Goal: Task Accomplishment & Management: Complete application form

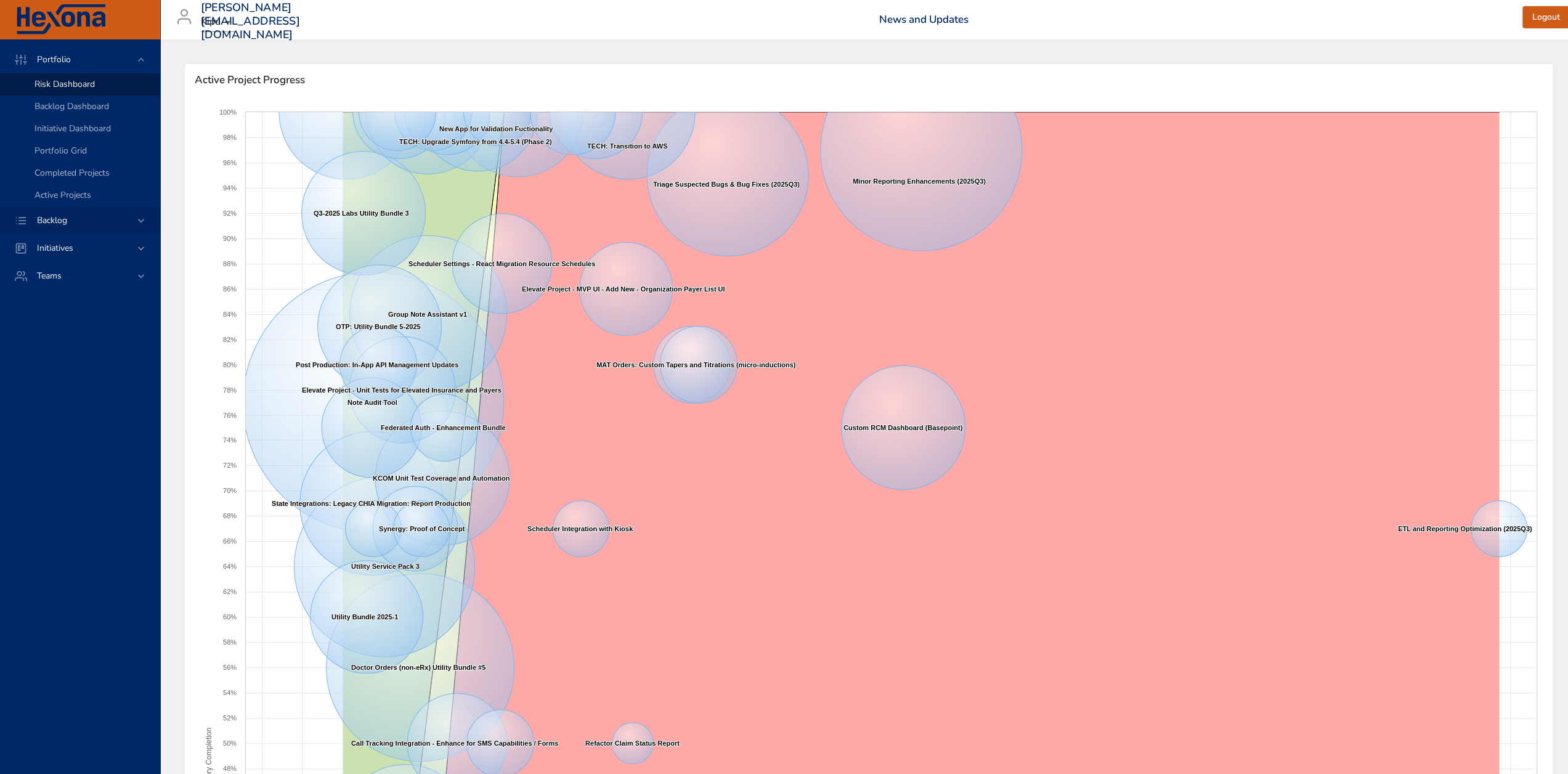
click at [82, 219] on div "Backlog" at bounding box center [81, 220] width 108 height 13
click at [83, 117] on span "Backlog Details" at bounding box center [64, 112] width 59 height 12
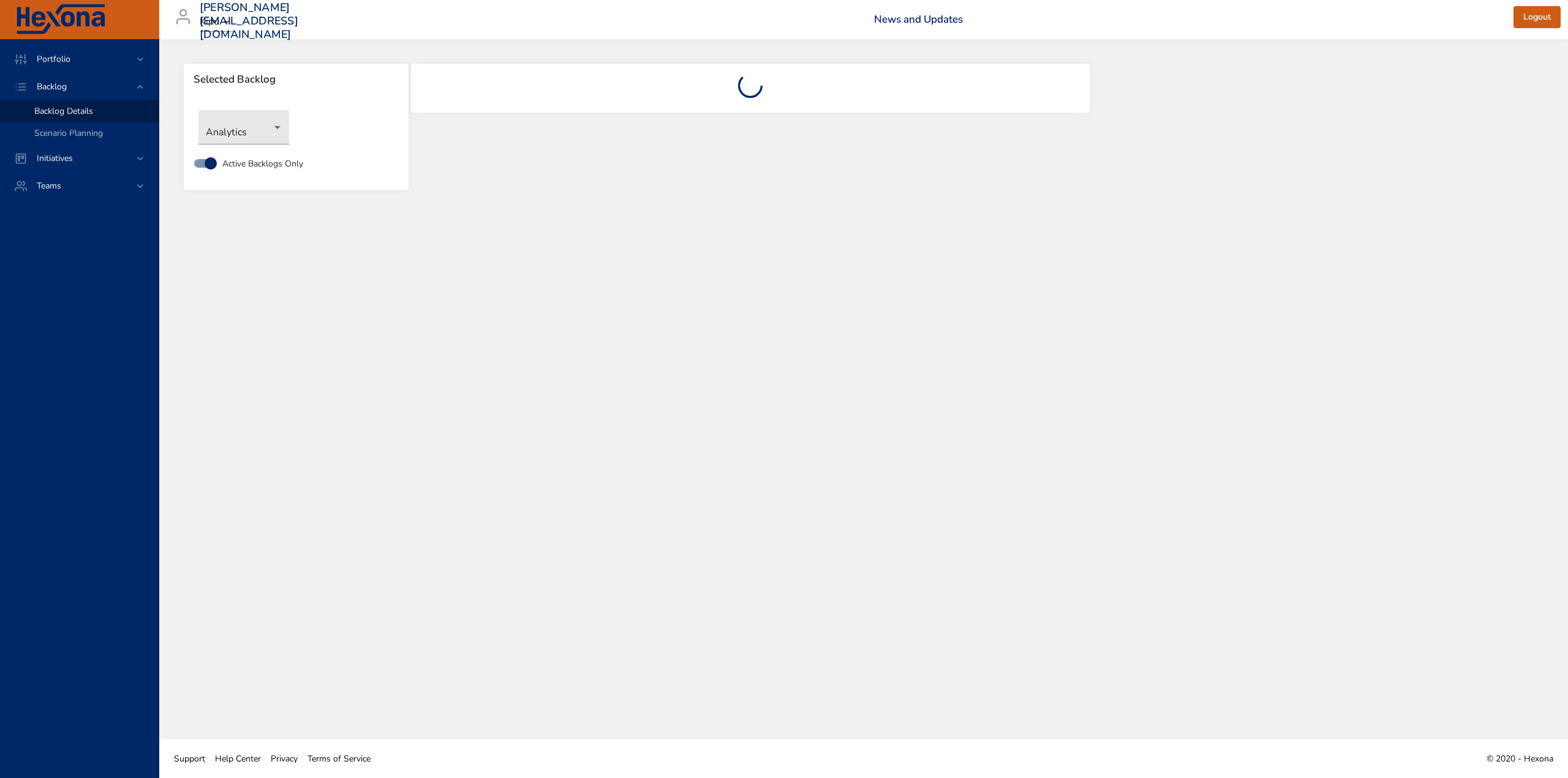
click at [714, 249] on div "Selected Backlog Analytics Active Backlogs Only" at bounding box center [864, 389] width 1409 height 700
click at [292, 137] on div "Analytics" at bounding box center [296, 127] width 208 height 46
click at [272, 134] on body "Portfolio Backlog Backlog Details Scenario Planning Initiatives Teams [EMAIL_AD…" at bounding box center [784, 389] width 1568 height 778
click at [262, 152] on li "CRM" at bounding box center [244, 148] width 91 height 20
click at [272, 125] on body "Portfolio Backlog Backlog Details Scenario Planning Initiatives Teams [EMAIL_AD…" at bounding box center [784, 389] width 1568 height 778
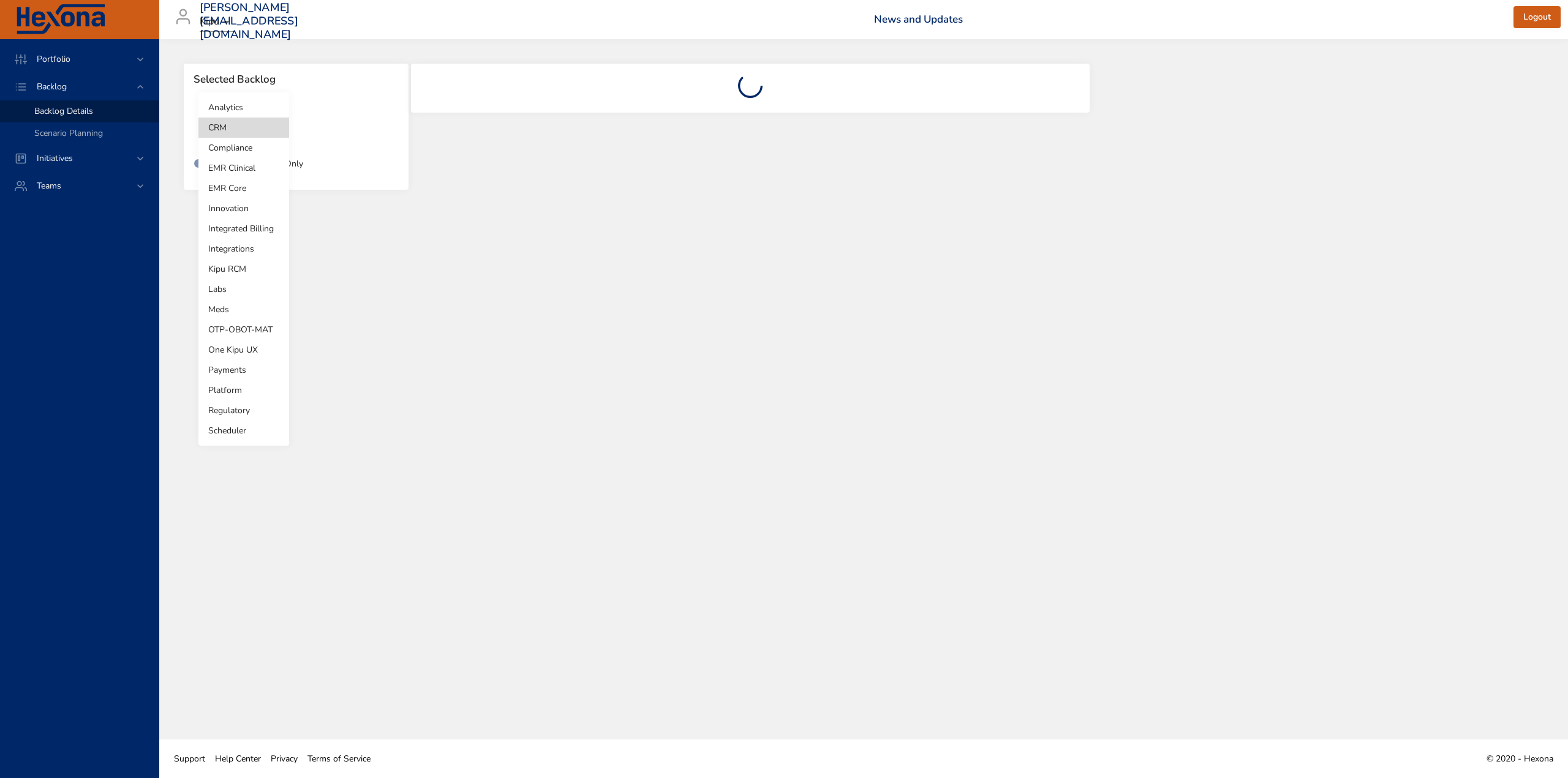
click at [255, 99] on li "Analytics" at bounding box center [244, 107] width 91 height 20
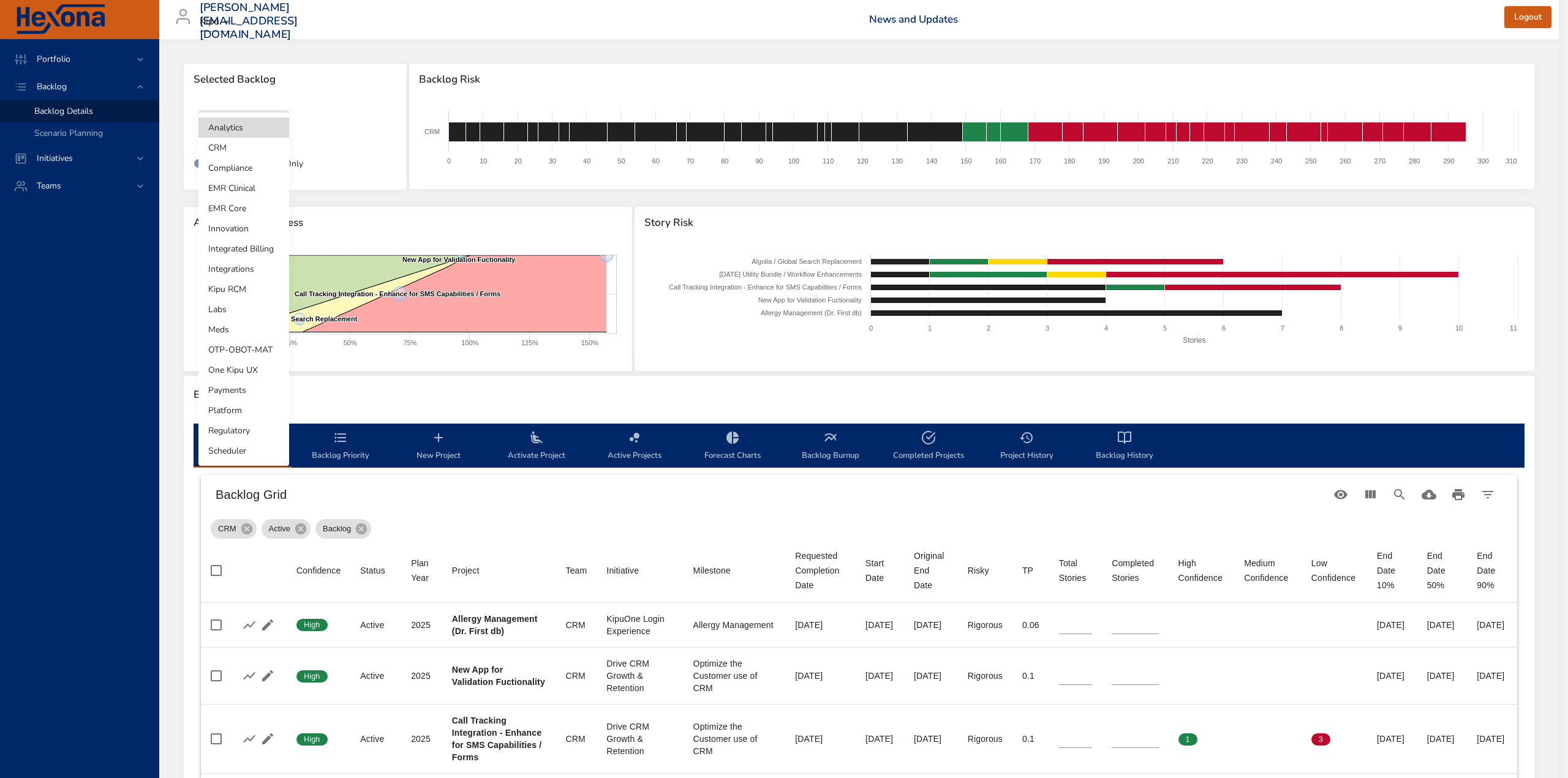
click at [262, 127] on body "Portfolio Backlog Backlog Details Scenario Planning Initiatives Teams [EMAIL_AD…" at bounding box center [784, 389] width 1568 height 778
click at [261, 129] on li "Analytics" at bounding box center [244, 128] width 91 height 20
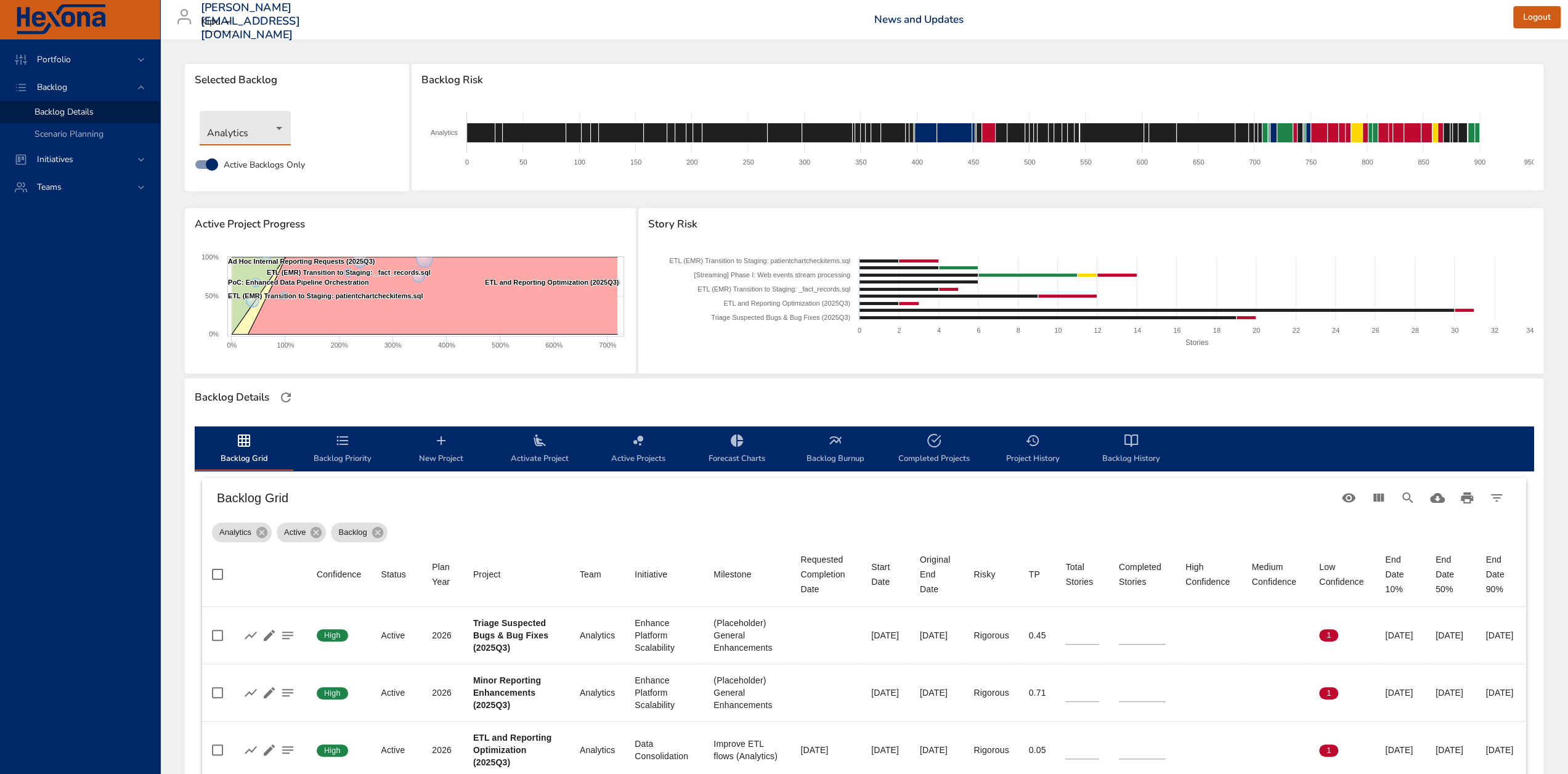
click at [448, 456] on span "New Project" at bounding box center [441, 449] width 84 height 33
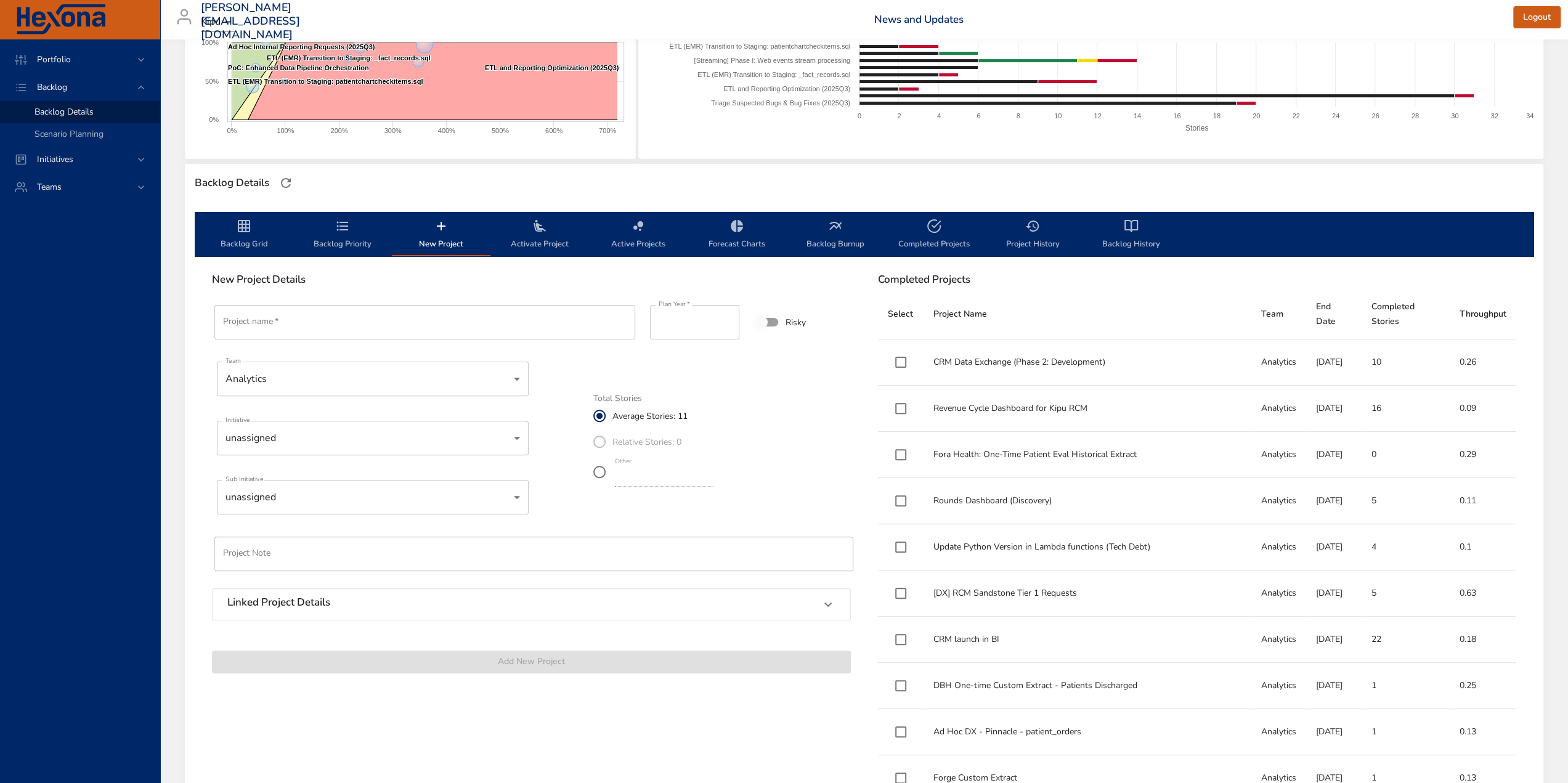
scroll to position [246, 0]
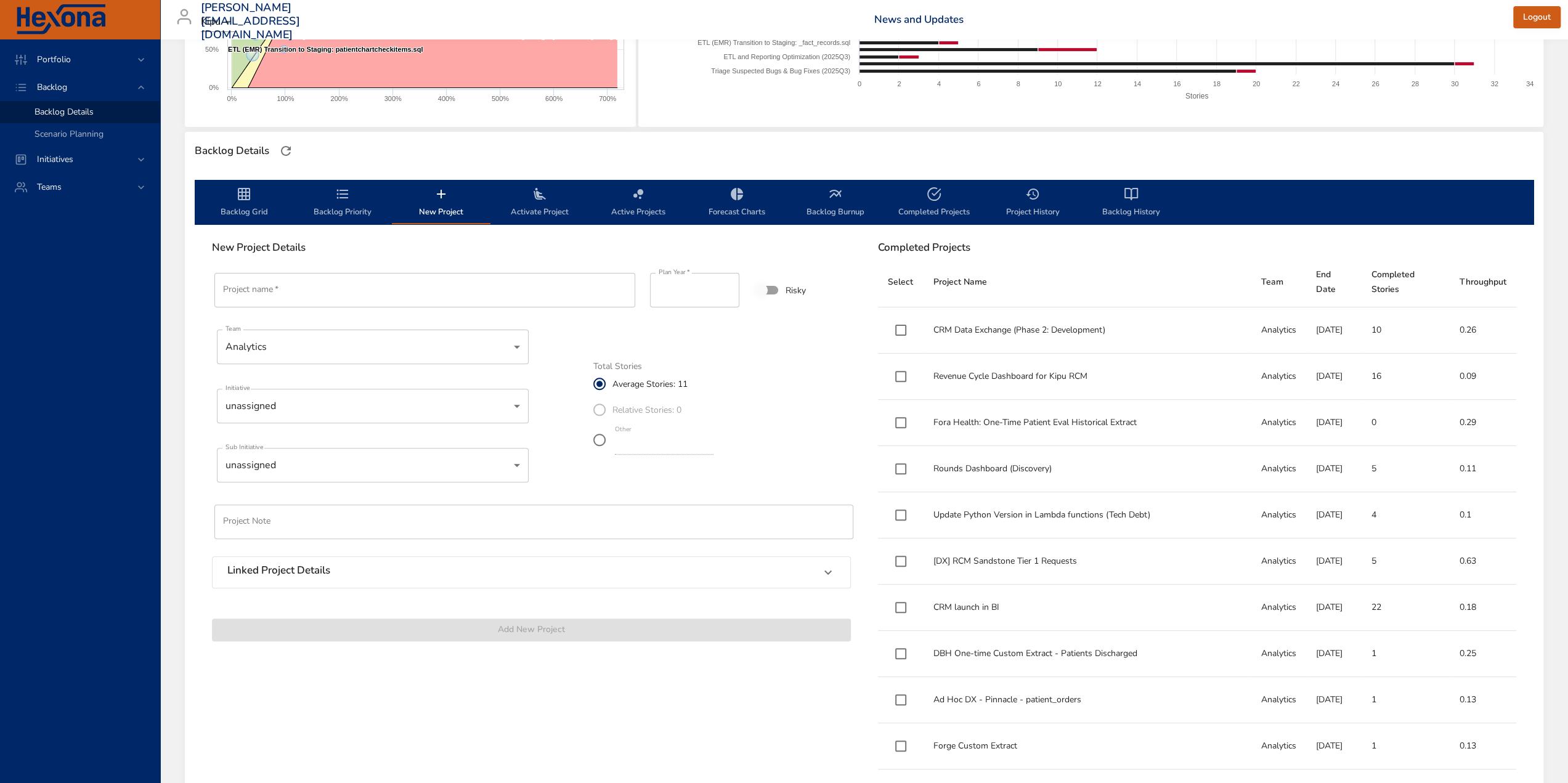
click at [319, 294] on input "Project name   *" at bounding box center [424, 290] width 420 height 35
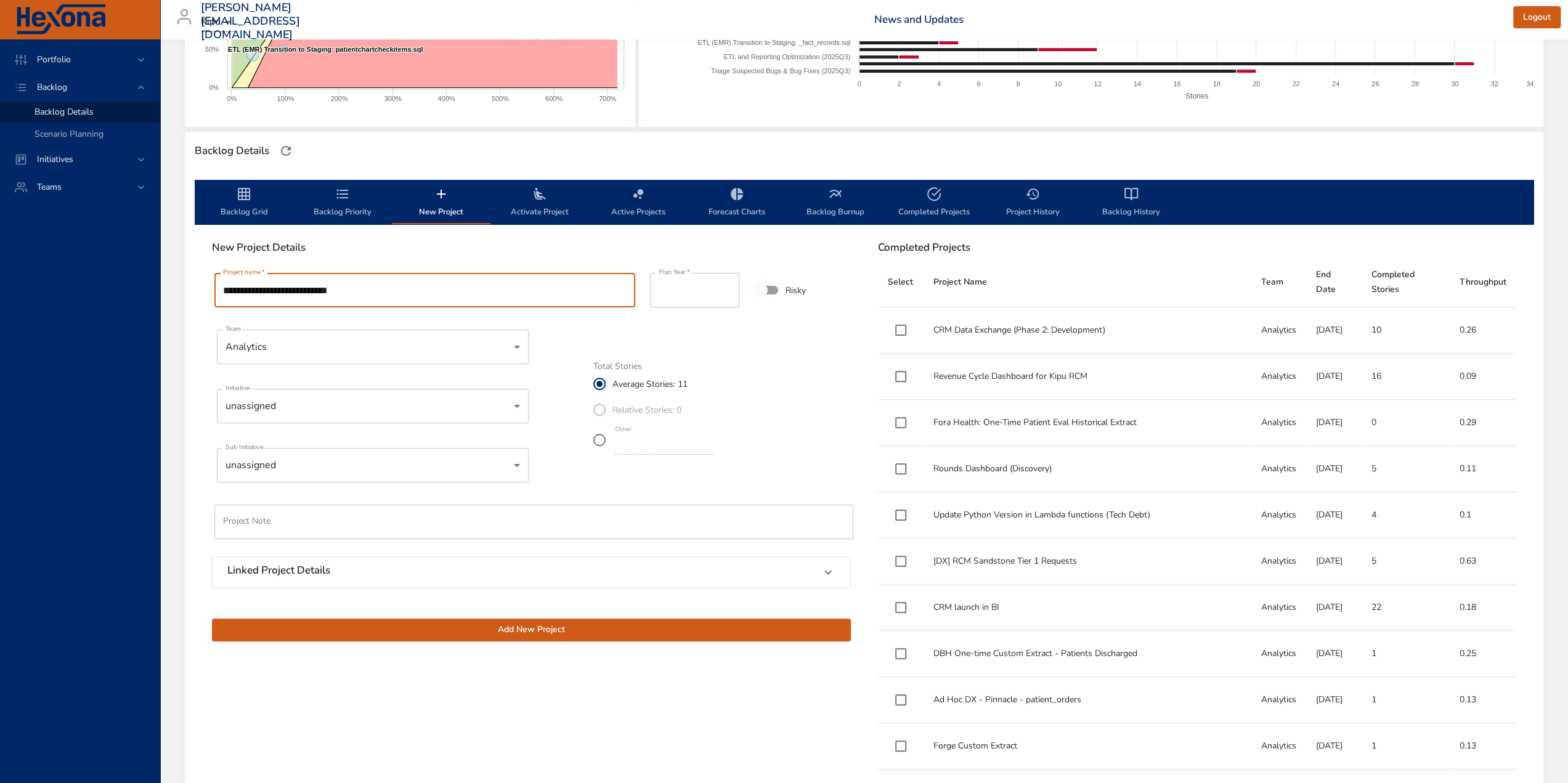
type input "**********"
